Goal: Task Accomplishment & Management: Manage account settings

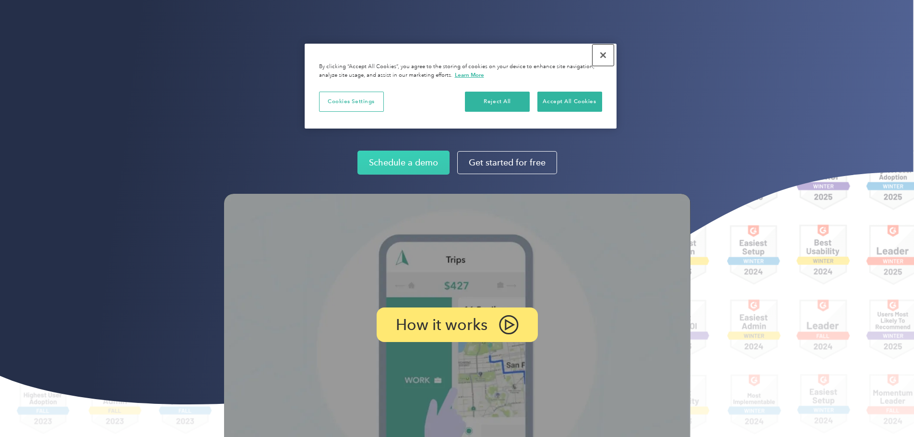
click at [594, 54] on button "Close" at bounding box center [602, 55] width 21 height 21
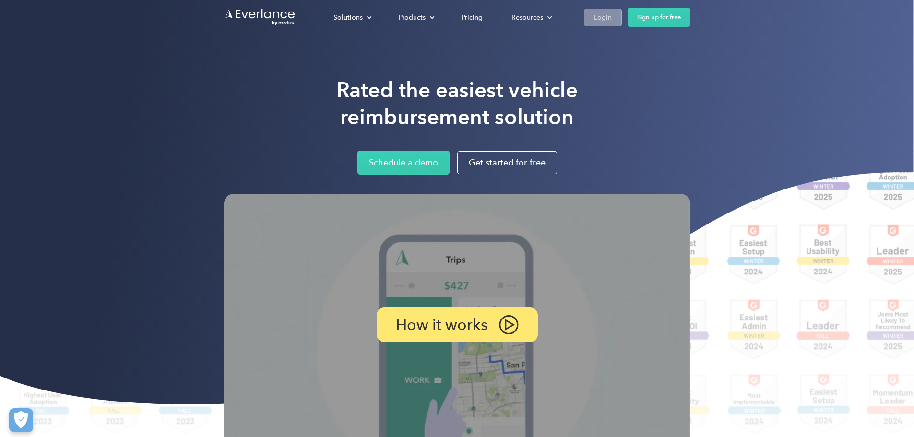
click at [612, 20] on div "Login" at bounding box center [603, 18] width 18 height 12
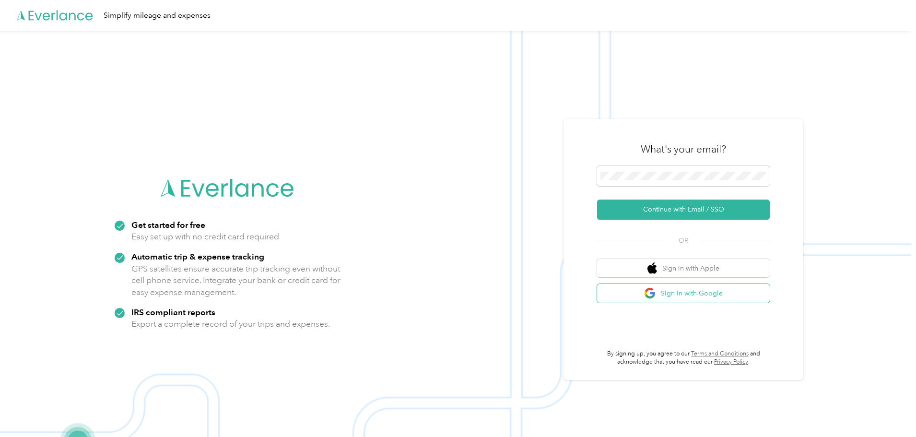
drag, startPoint x: 689, startPoint y: 295, endPoint x: 695, endPoint y: 293, distance: 6.1
click at [690, 295] on button "Sign in with Google" at bounding box center [683, 293] width 173 height 19
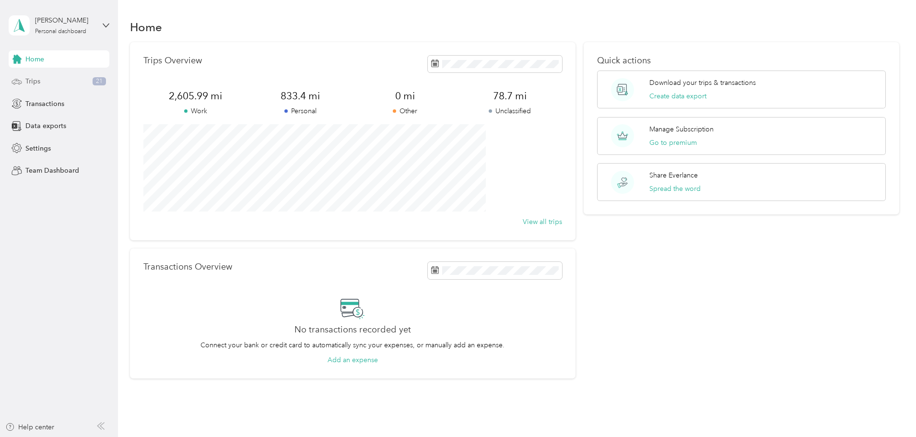
click at [58, 83] on div "Trips 21" at bounding box center [59, 81] width 101 height 17
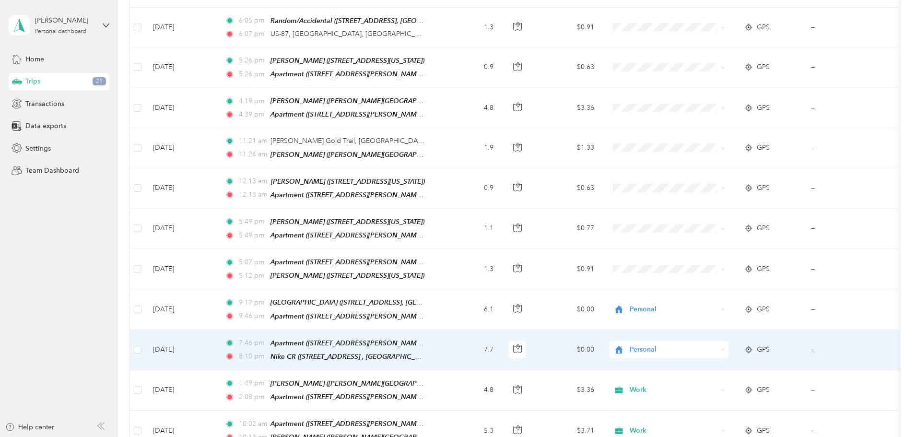
scroll to position [720, 0]
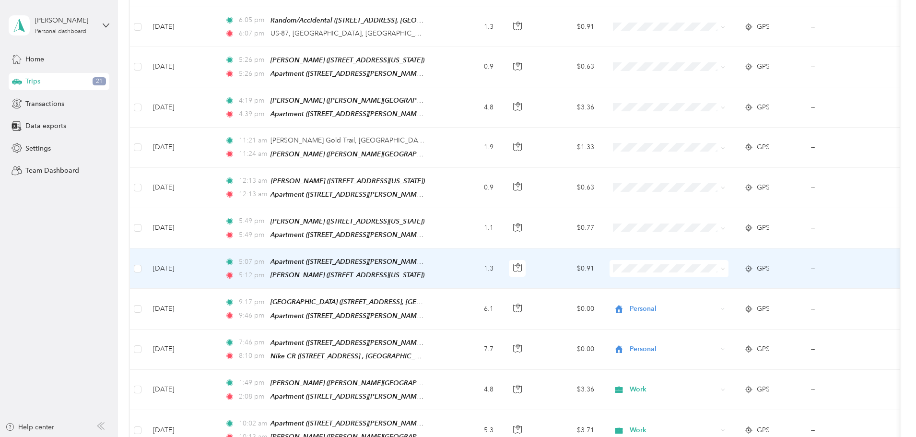
click at [707, 270] on span "Work" at bounding box center [741, 268] width 89 height 10
click at [602, 251] on td "$0.91" at bounding box center [568, 268] width 67 height 40
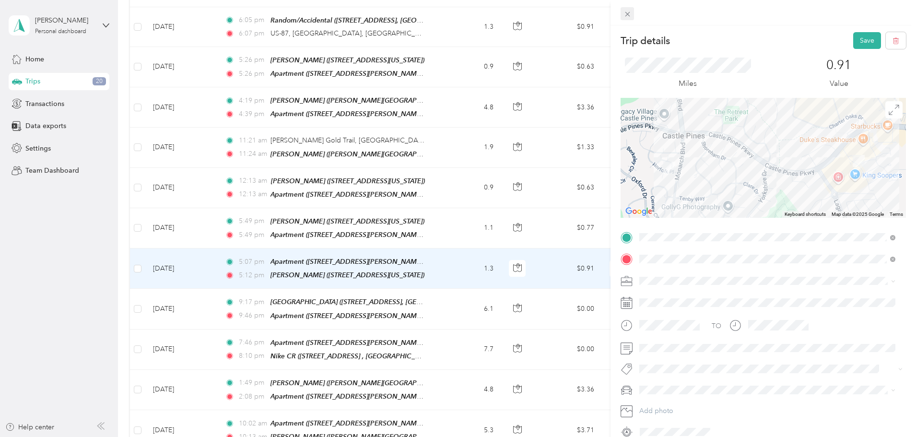
click at [629, 12] on icon at bounding box center [627, 14] width 5 height 5
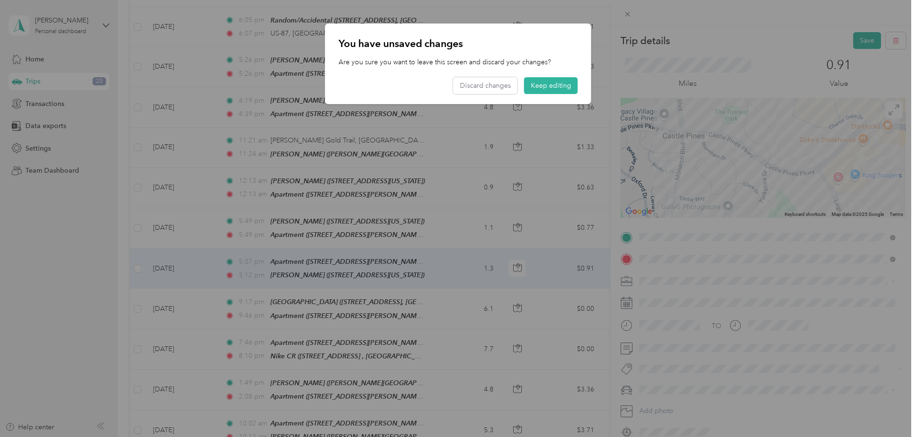
drag, startPoint x: 151, startPoint y: 108, endPoint x: 212, endPoint y: 96, distance: 62.9
click at [152, 108] on div at bounding box center [458, 218] width 916 height 437
